Goal: Find specific page/section: Find specific page/section

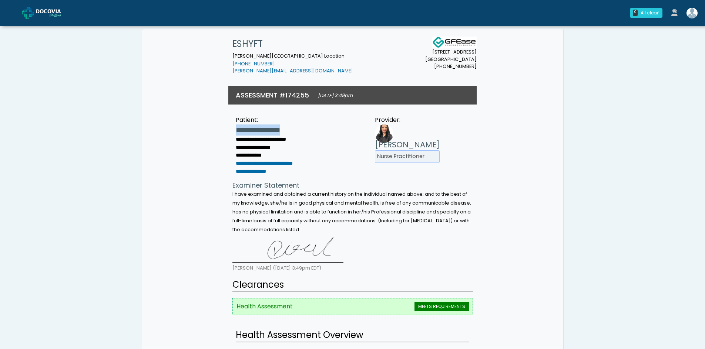
drag, startPoint x: 298, startPoint y: 130, endPoint x: 222, endPoint y: 131, distance: 76.9
drag, startPoint x: 33, startPoint y: 12, endPoint x: 24, endPoint y: 11, distance: 8.9
click at [33, 12] on img at bounding box center [28, 13] width 12 height 12
drag, startPoint x: 304, startPoint y: 128, endPoint x: 226, endPoint y: 135, distance: 78.0
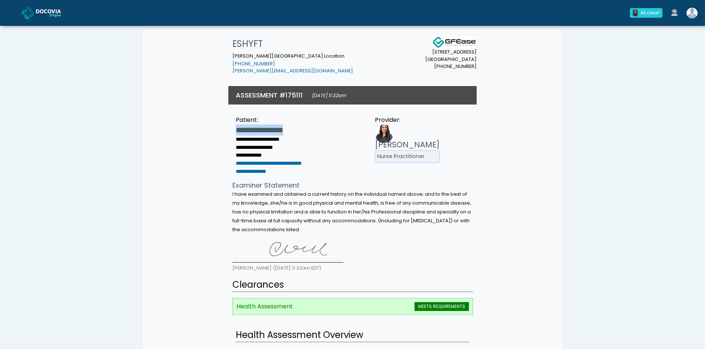
click at [226, 135] on ul "**********" at bounding box center [276, 150] width 110 height 51
click at [34, 11] on img at bounding box center [28, 13] width 12 height 12
